Goal: Task Accomplishment & Management: Use online tool/utility

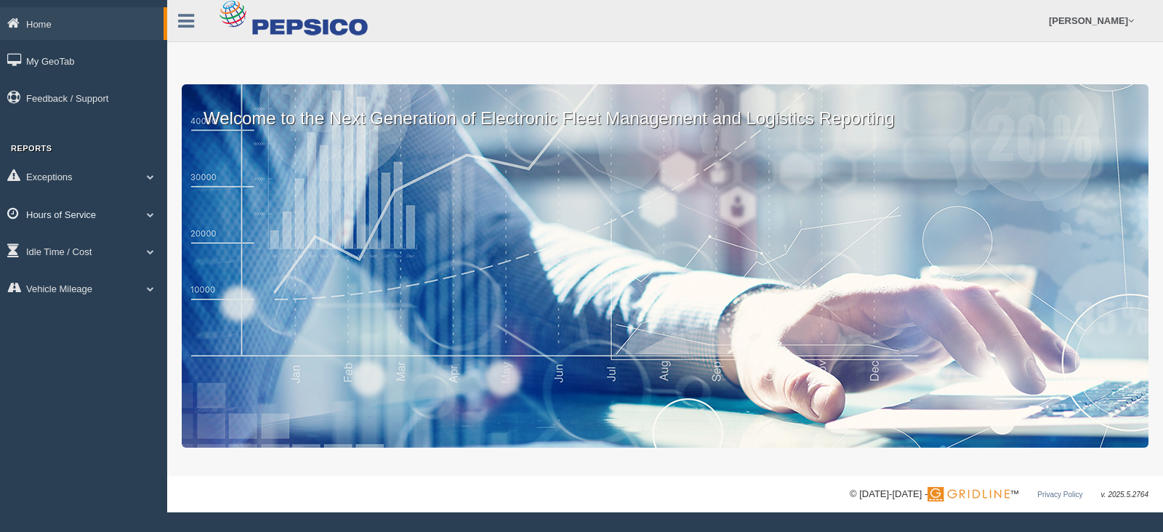
click at [131, 219] on link "Hours of Service" at bounding box center [83, 214] width 167 height 33
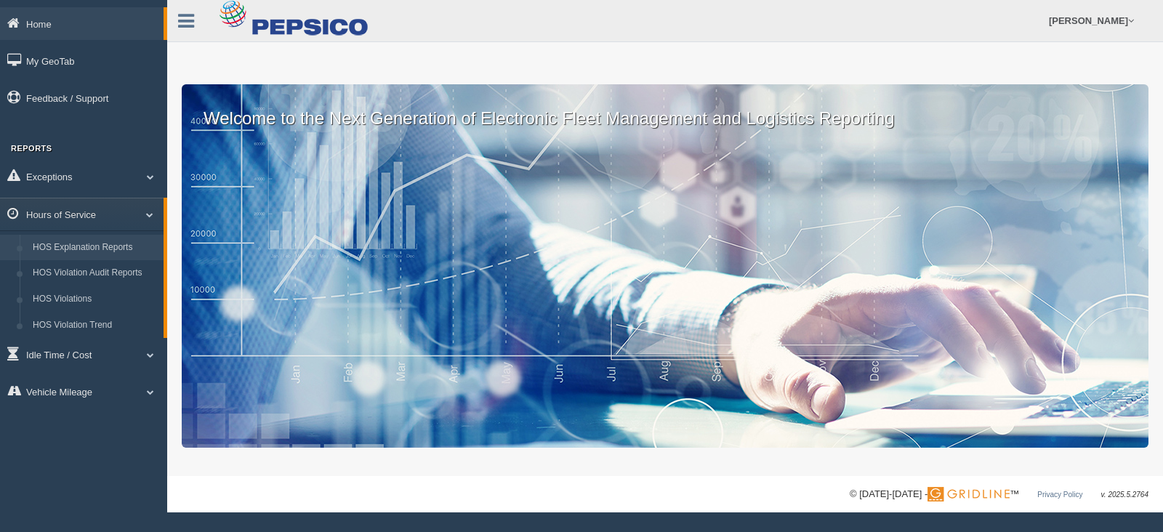
click at [117, 252] on link "HOS Explanation Reports" at bounding box center [94, 248] width 137 height 26
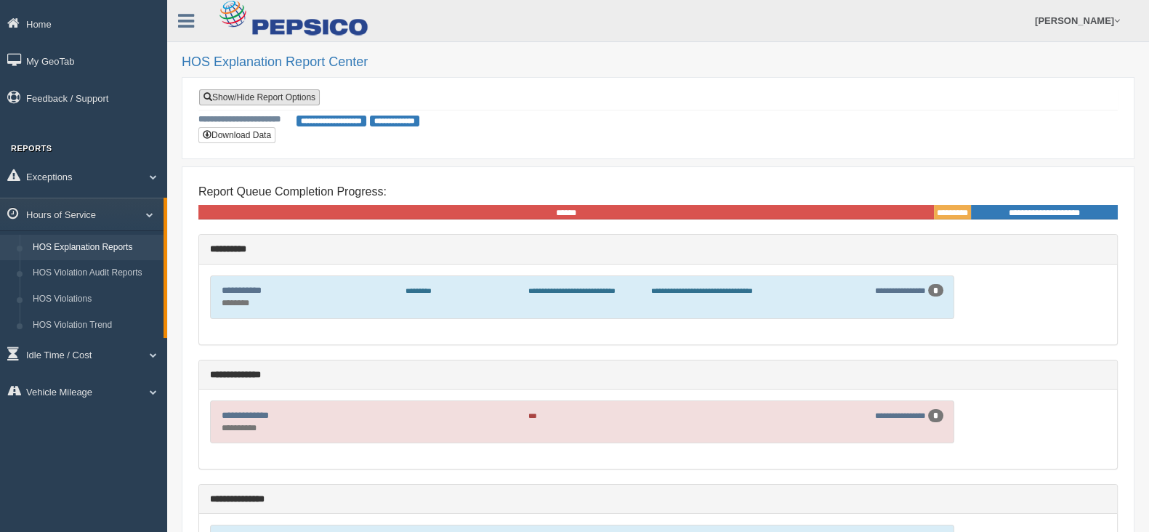
click at [252, 97] on link "Show/Hide Report Options" at bounding box center [259, 97] width 121 height 16
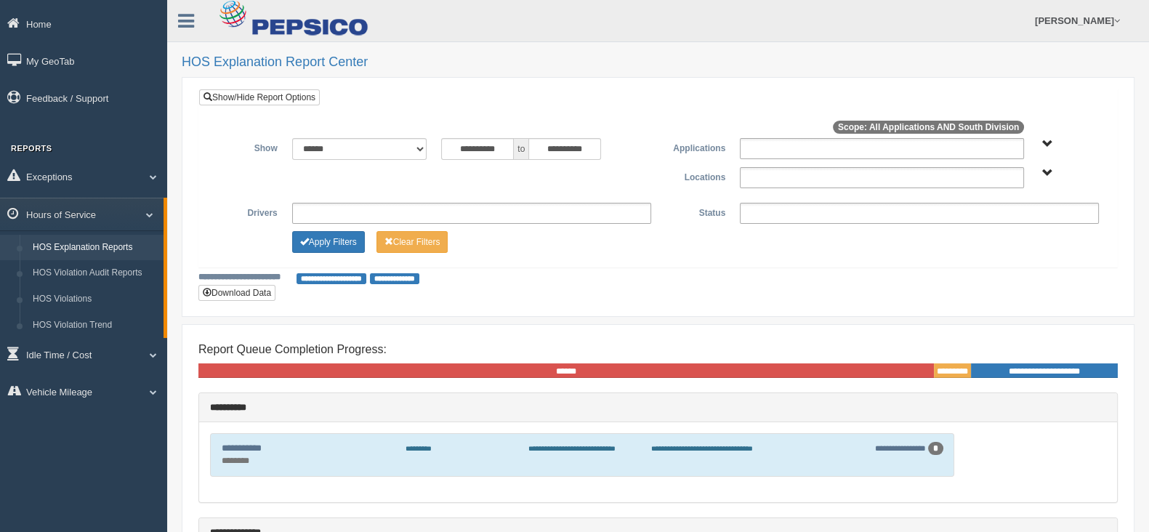
click at [1049, 179] on span "South Division" at bounding box center [1047, 173] width 11 height 11
click at [1024, 222] on button "South Division" at bounding box center [1009, 226] width 73 height 16
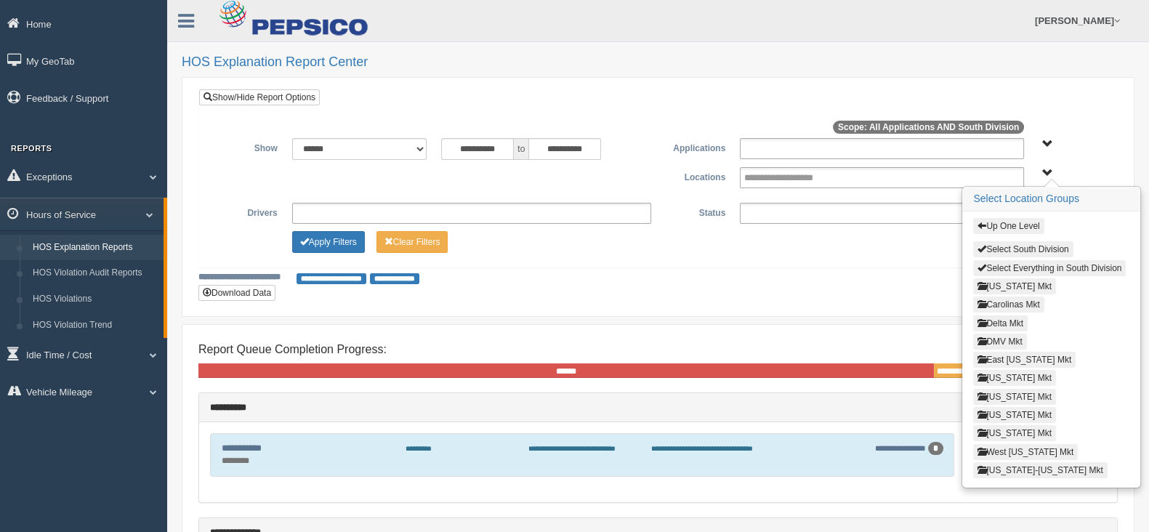
click at [998, 390] on button "[US_STATE] Mkt" at bounding box center [1014, 397] width 83 height 16
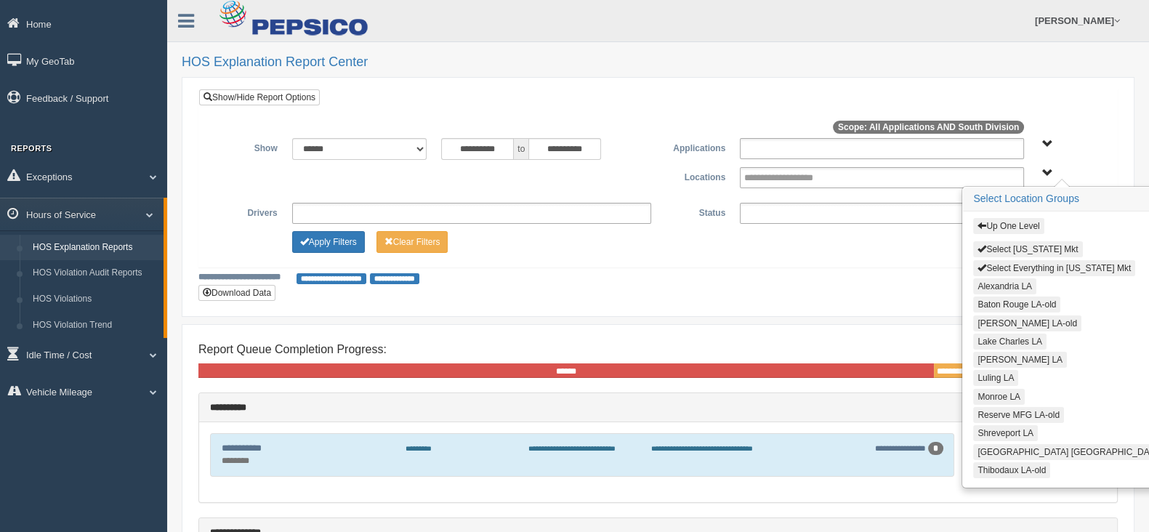
click at [997, 286] on button "Alexandria LA" at bounding box center [1004, 286] width 63 height 16
click at [998, 336] on button "Lake Charles LA" at bounding box center [1009, 342] width 73 height 16
click at [999, 354] on button "[PERSON_NAME] LA" at bounding box center [1020, 360] width 94 height 16
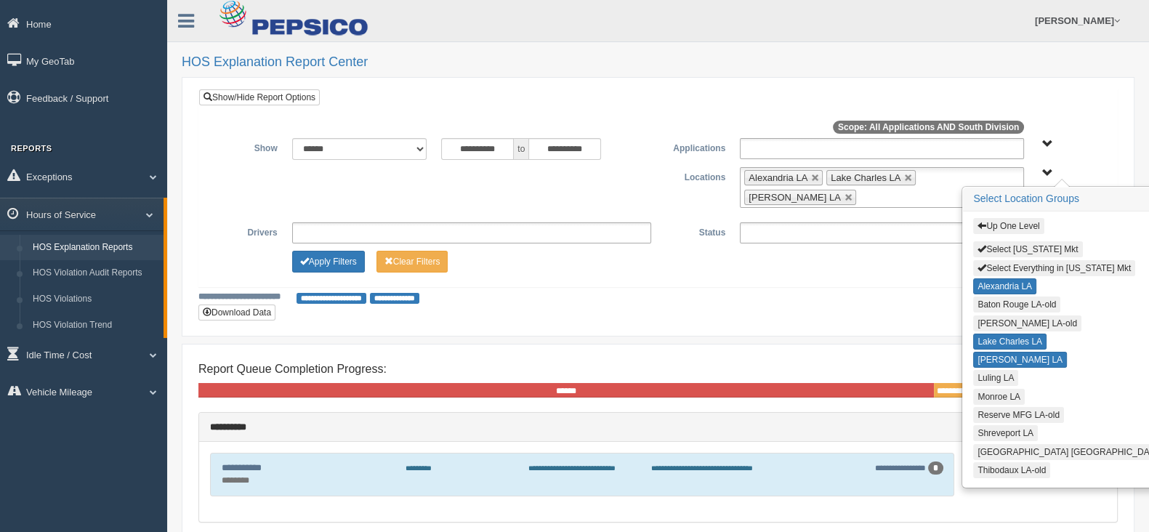
click at [996, 370] on button "Luling LA" at bounding box center [995, 378] width 45 height 16
click at [992, 389] on button "Monroe LA" at bounding box center [999, 397] width 52 height 16
click at [988, 426] on button "Shreveport LA" at bounding box center [1005, 433] width 65 height 16
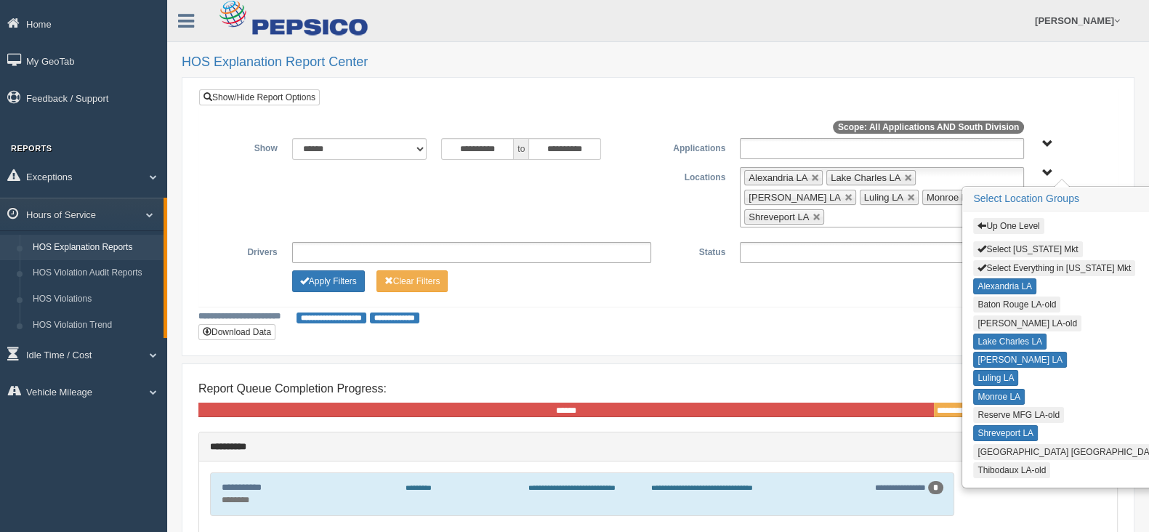
click at [988, 444] on button "[GEOGRAPHIC_DATA] [GEOGRAPHIC_DATA]" at bounding box center [1069, 452] width 193 height 16
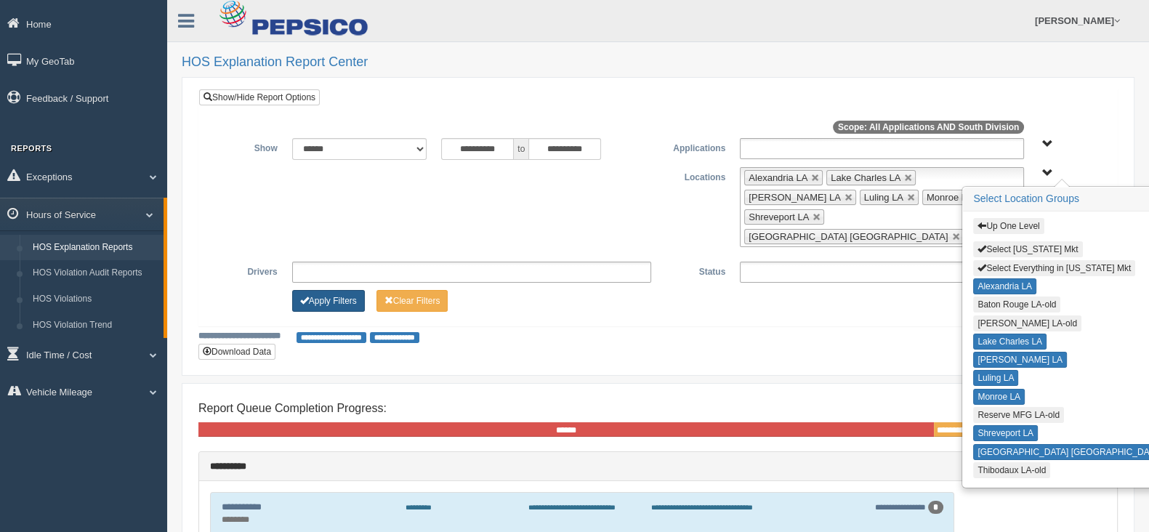
click at [342, 290] on button "Apply Filters" at bounding box center [328, 301] width 73 height 22
